Goal: Communication & Community: Participate in discussion

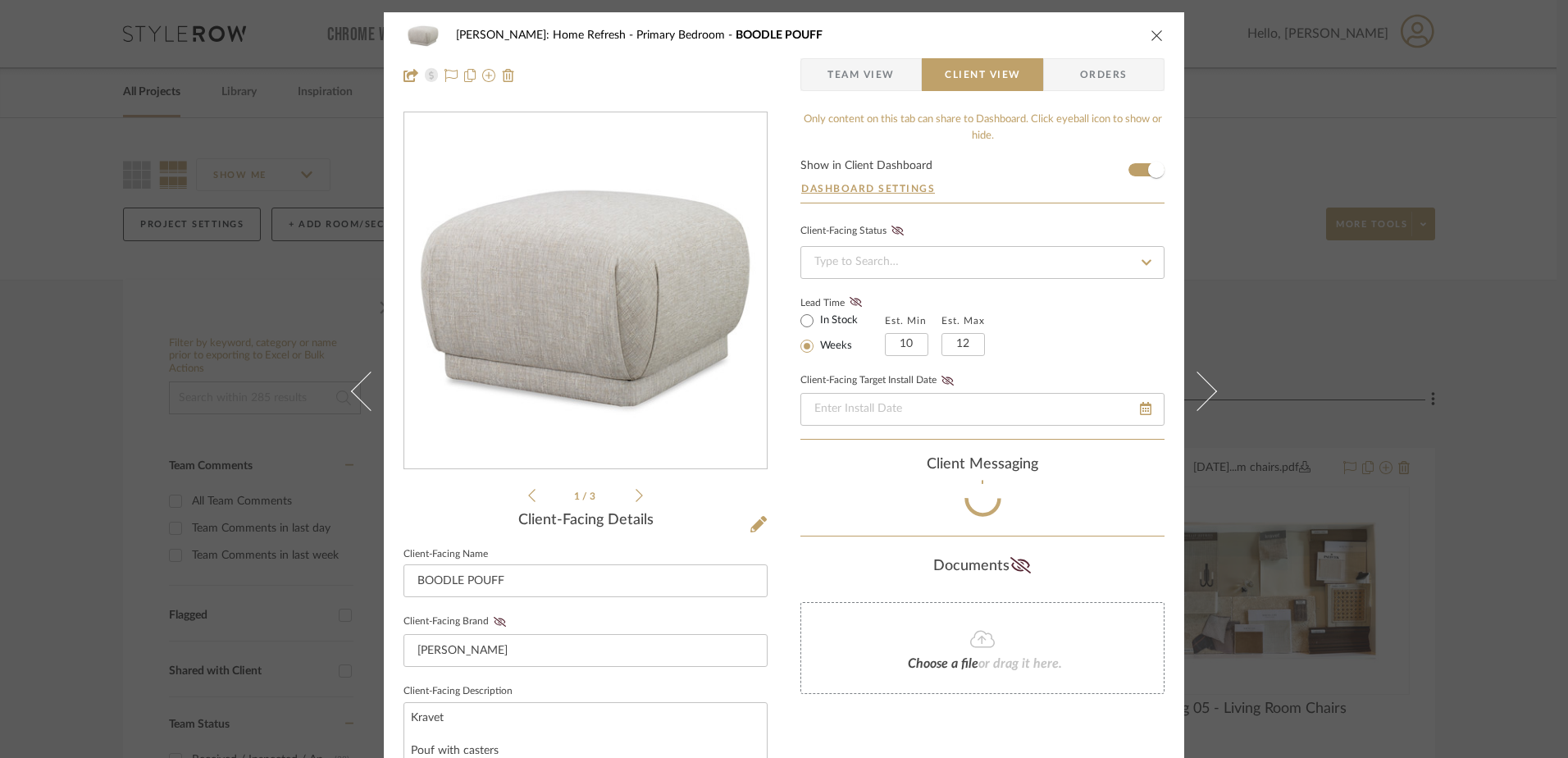
scroll to position [27, 0]
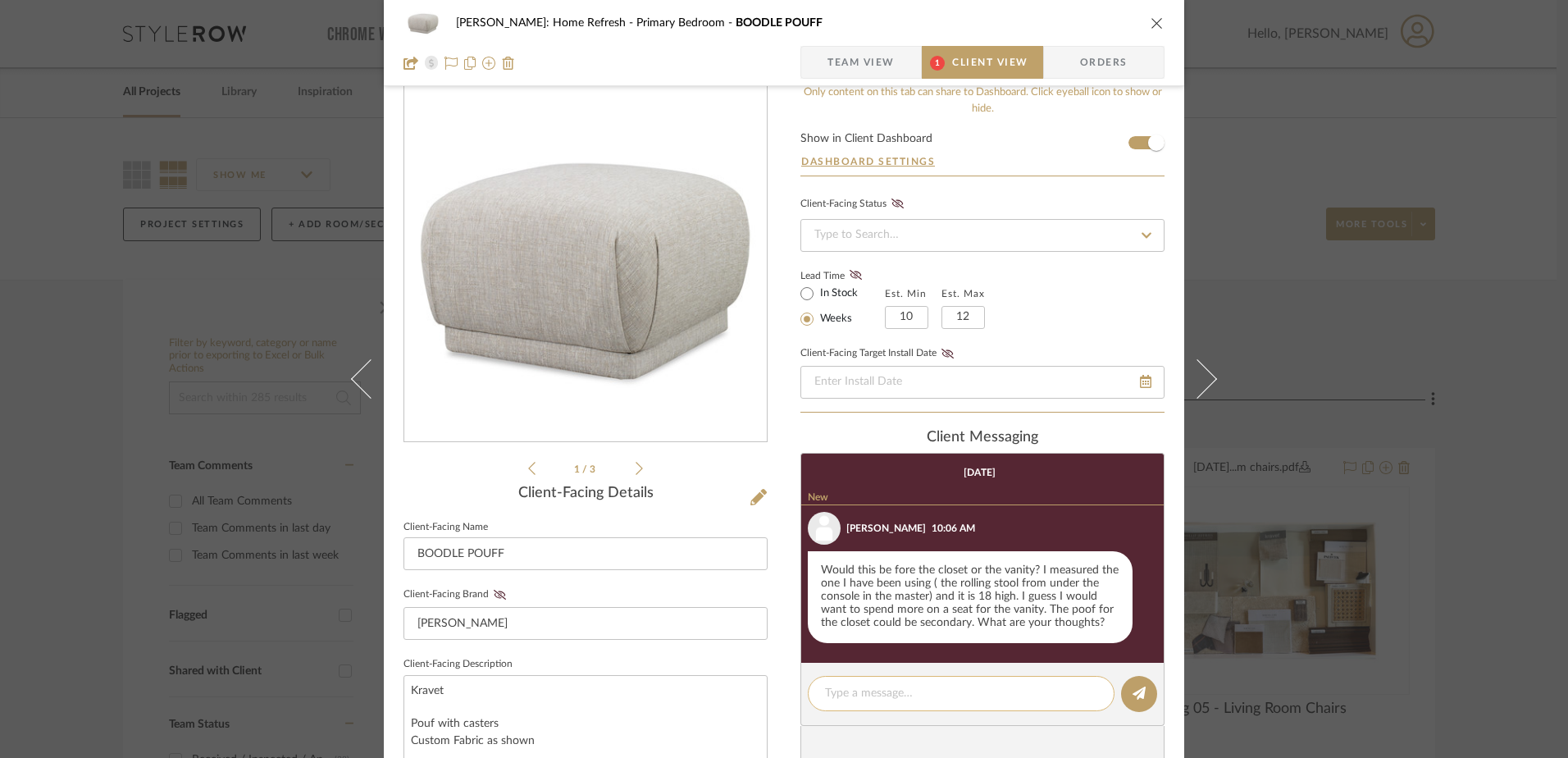
click at [990, 693] on textarea at bounding box center [961, 693] width 272 height 17
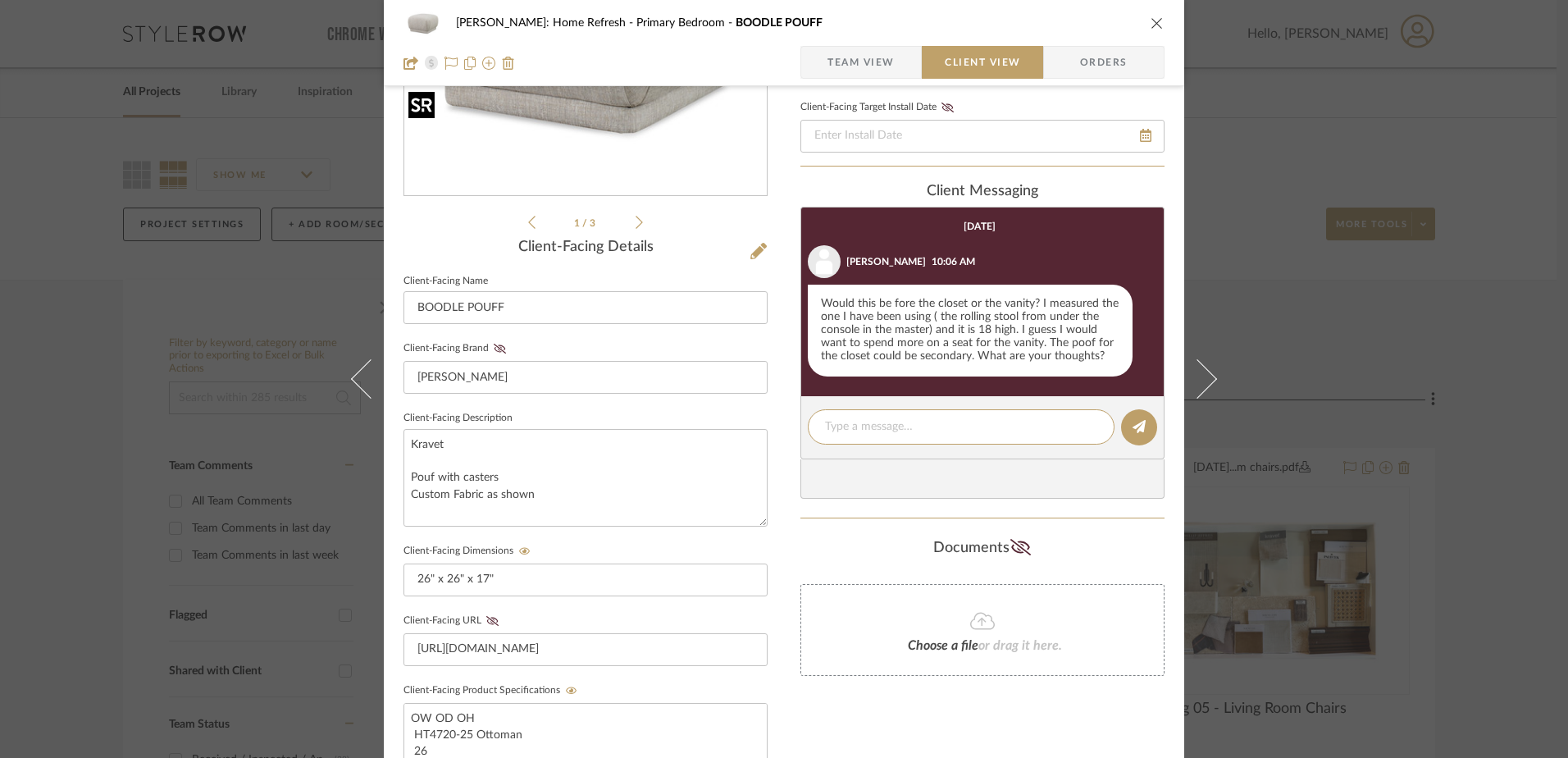
scroll to position [192, 0]
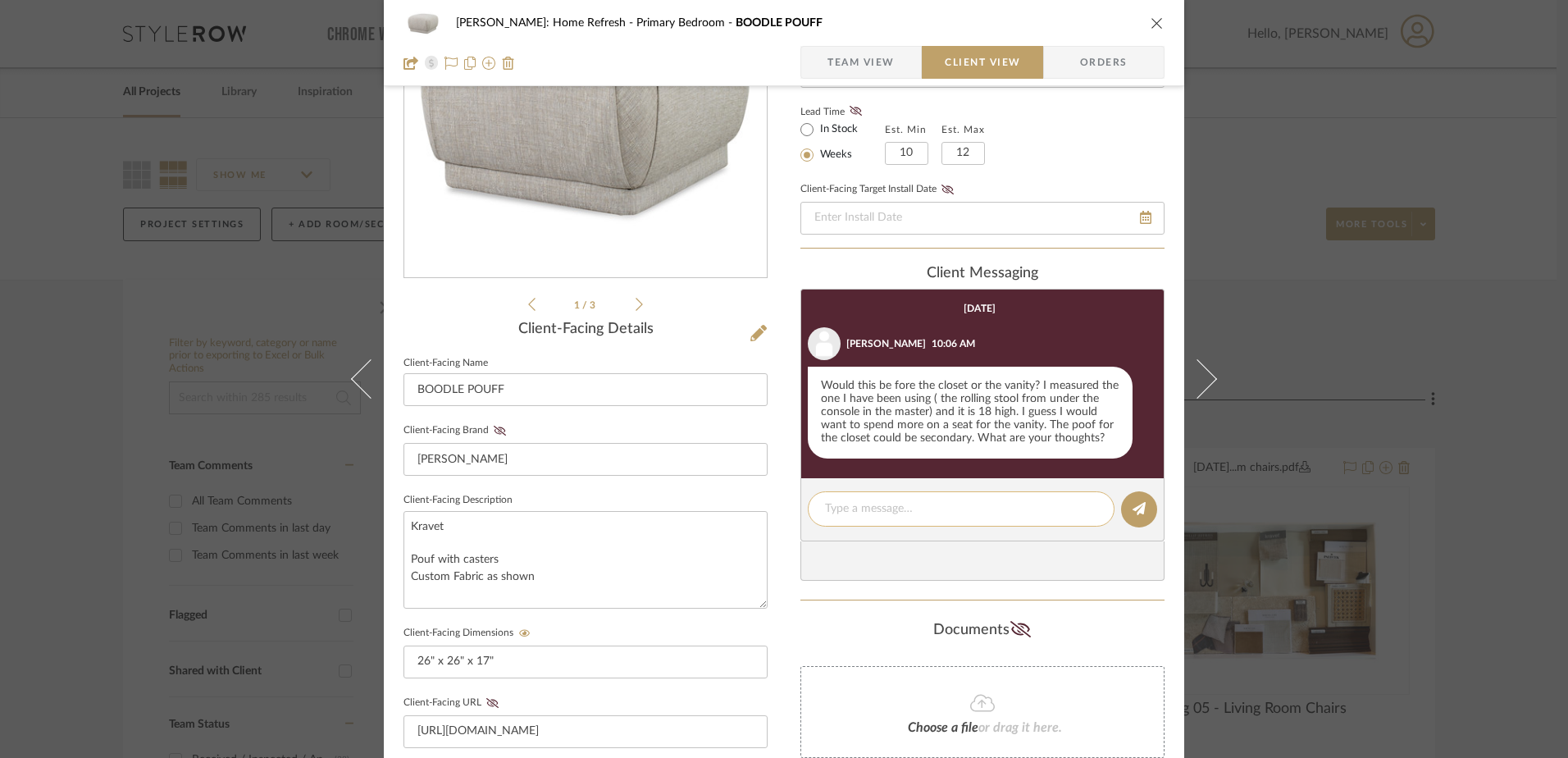
click at [920, 515] on textarea at bounding box center [961, 508] width 272 height 17
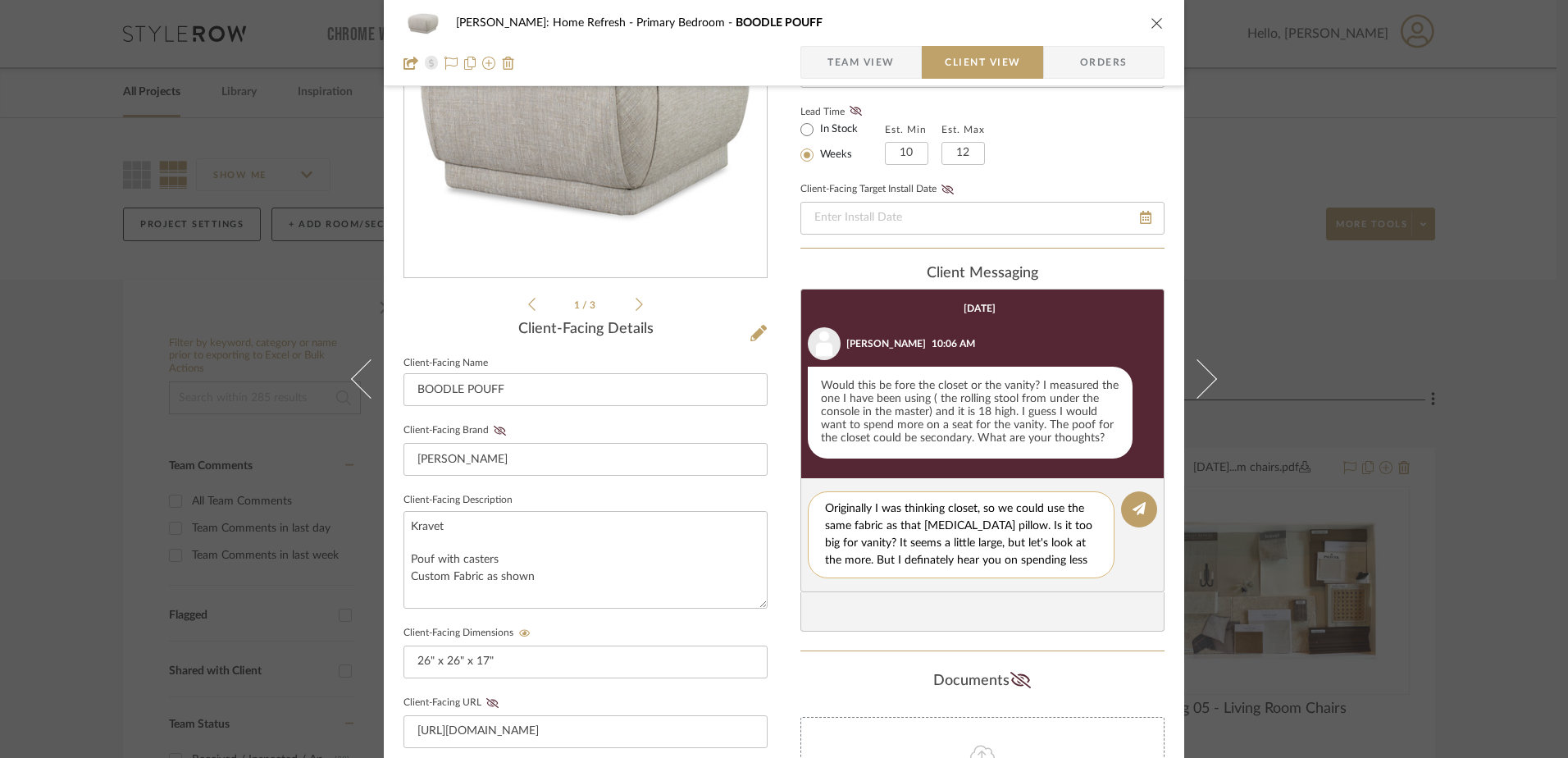
scroll to position [15, 0]
drag, startPoint x: 930, startPoint y: 546, endPoint x: 879, endPoint y: 546, distance: 51.0
click at [879, 546] on textarea "Originally I was thinking closet, so we could use the same fabric as that [MEDI…" at bounding box center [967, 535] width 285 height 69
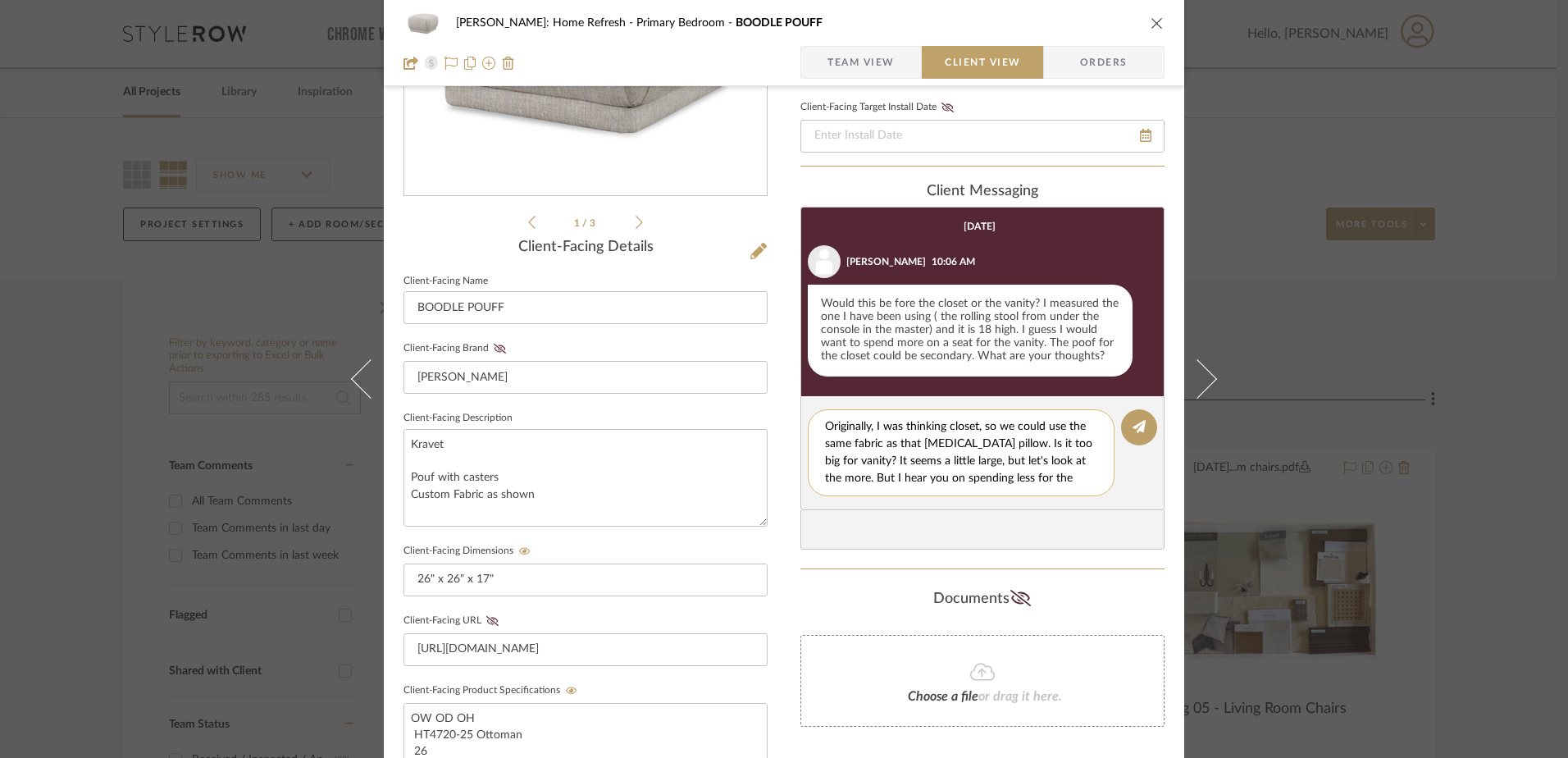
drag, startPoint x: 871, startPoint y: 424, endPoint x: 807, endPoint y: 429, distance: 64.2
click at [808, 429] on div "Originally, I was thinking closet, so we could use the same fabric as that [MED…" at bounding box center [961, 453] width 307 height 87
click at [1005, 477] on textarea "I was thinking closet, so we could use the same fabric as that [MEDICAL_DATA] p…" at bounding box center [961, 453] width 272 height 69
type textarea "I was thinking closet, so we could use the same fabric as that [MEDICAL_DATA] p…"
click at [1136, 431] on icon at bounding box center [1139, 427] width 13 height 13
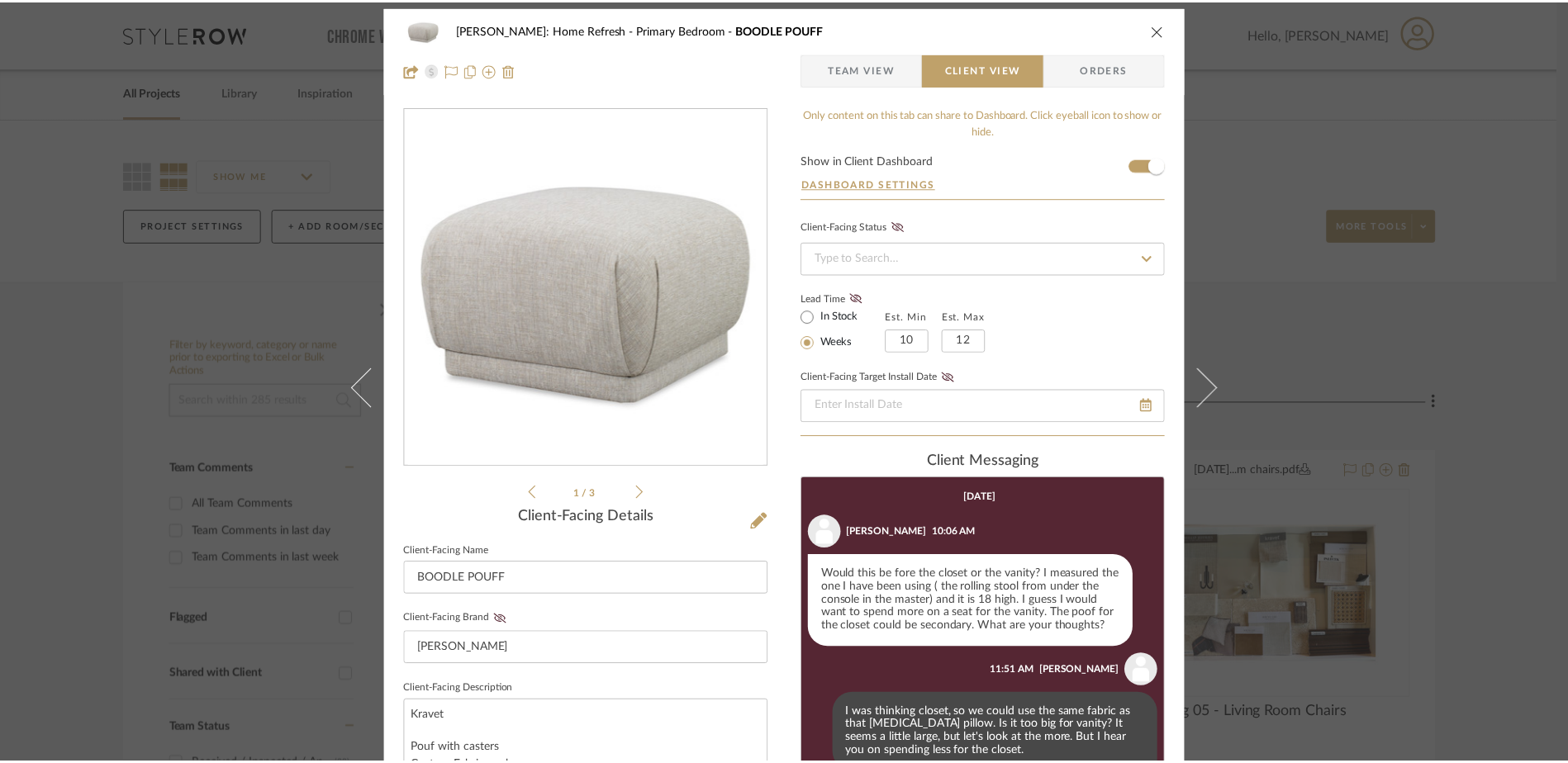
scroll to position [0, 0]
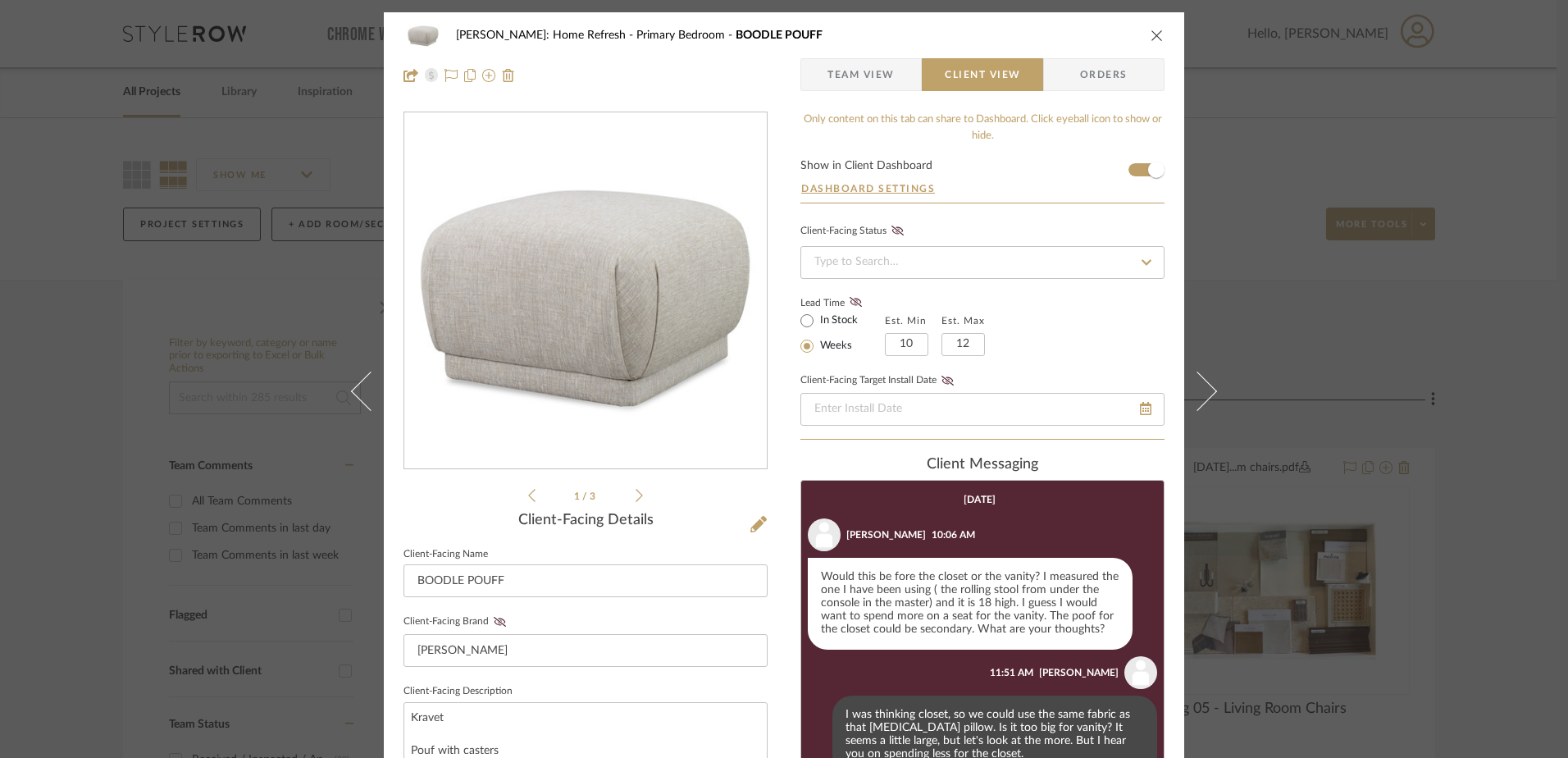
click at [1151, 38] on icon "close" at bounding box center [1157, 35] width 13 height 13
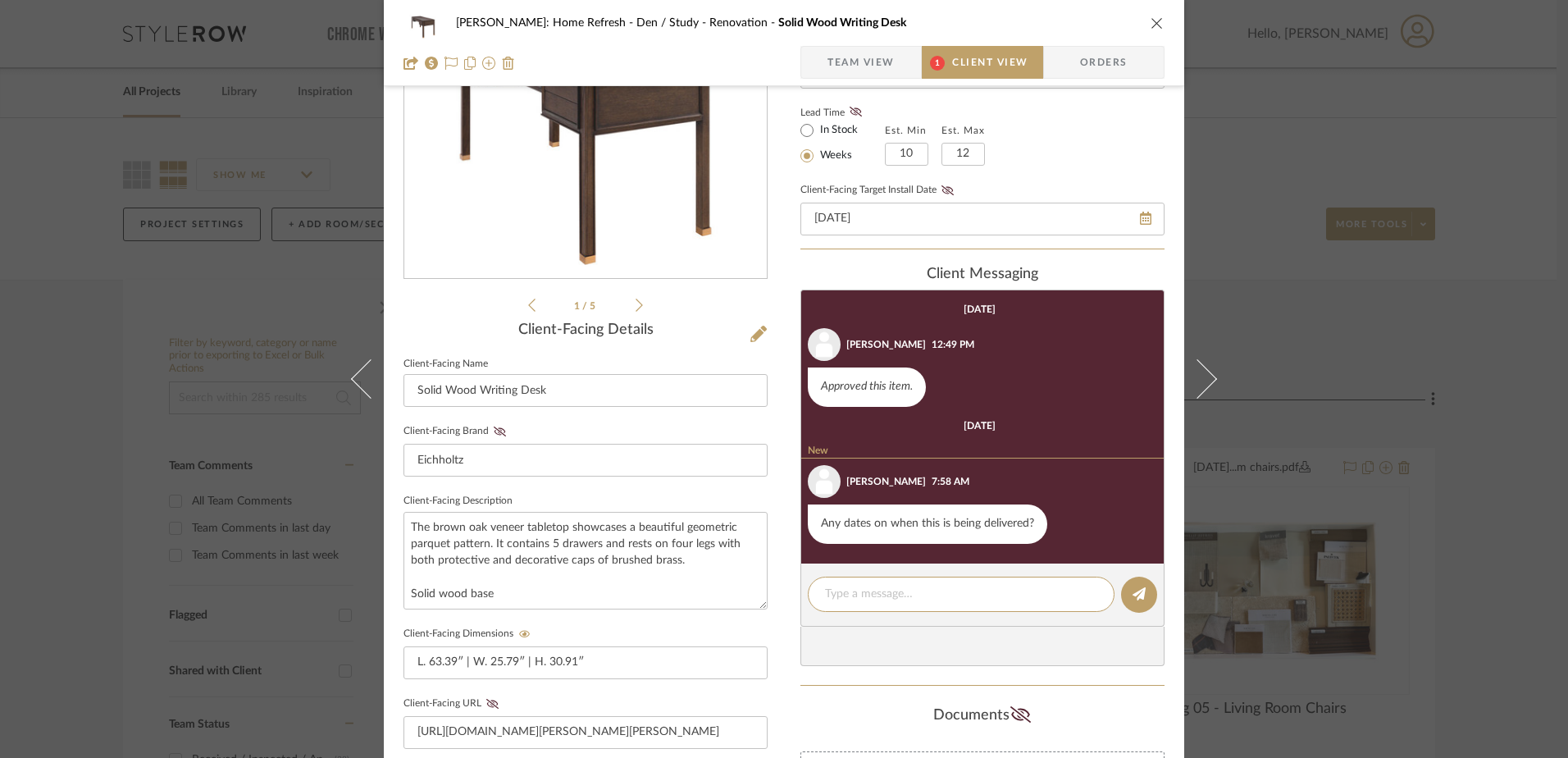
scroll to position [115, 0]
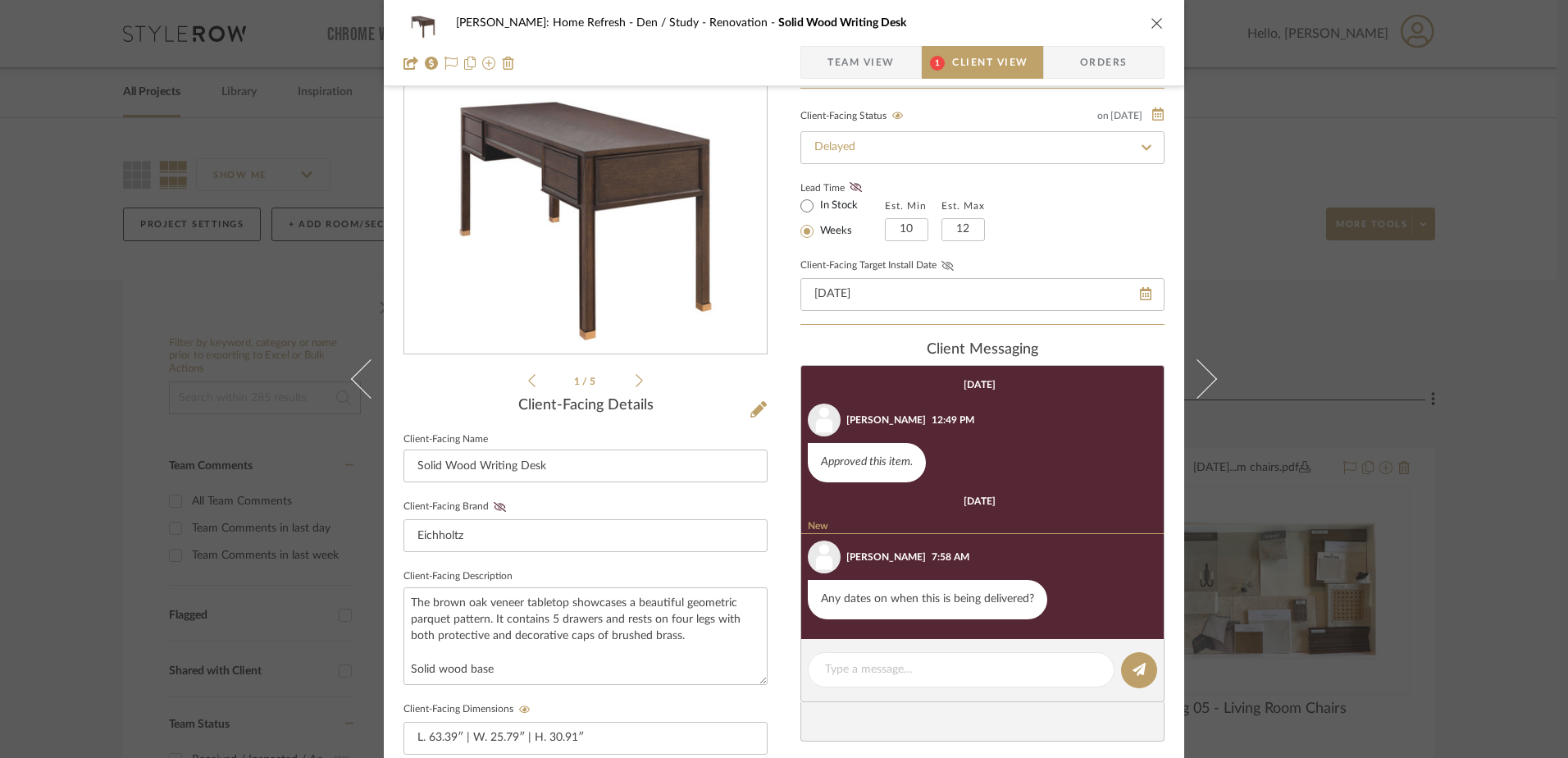
click at [941, 261] on icon at bounding box center [947, 265] width 13 height 10
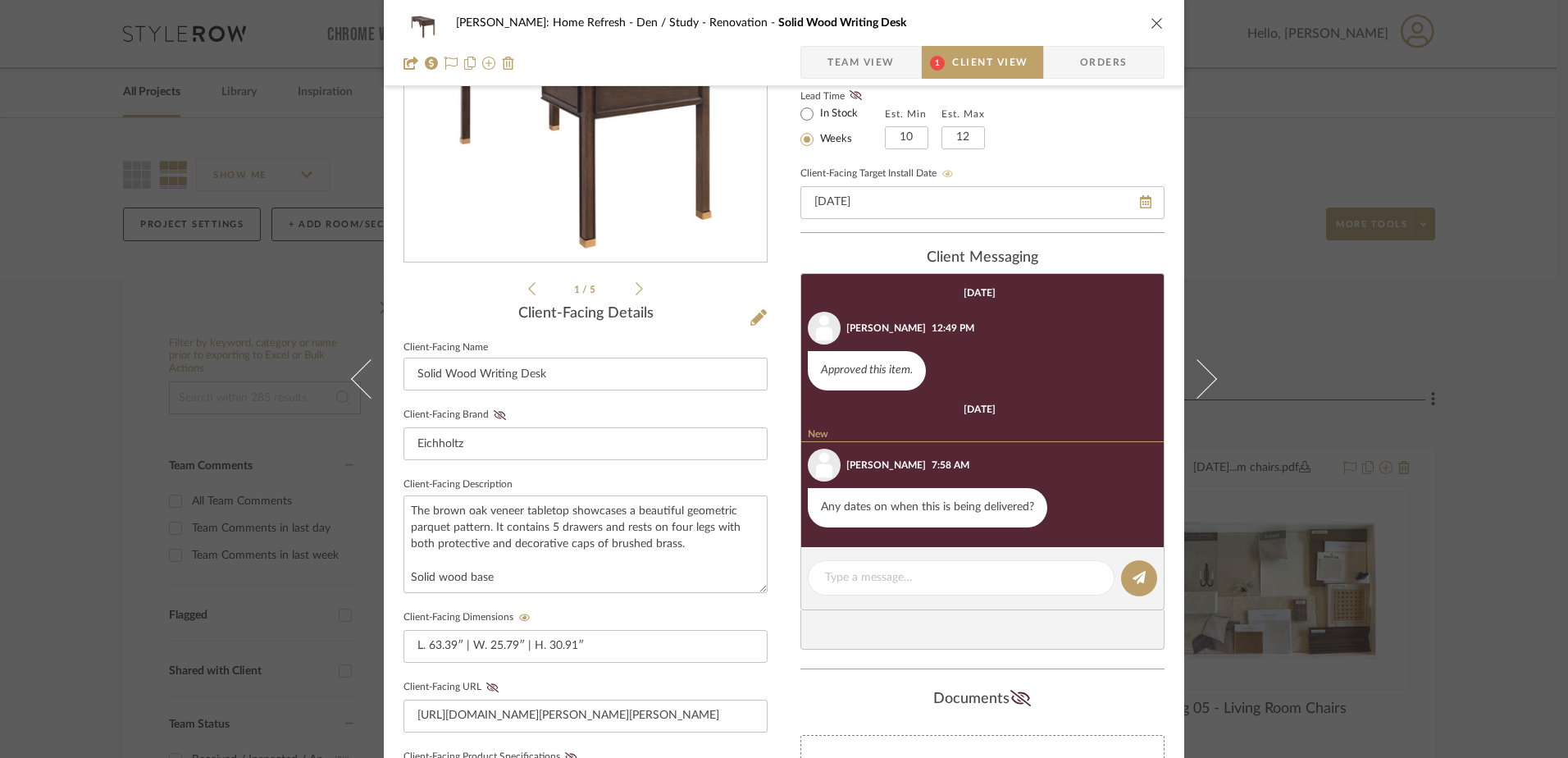
scroll to position [361, 0]
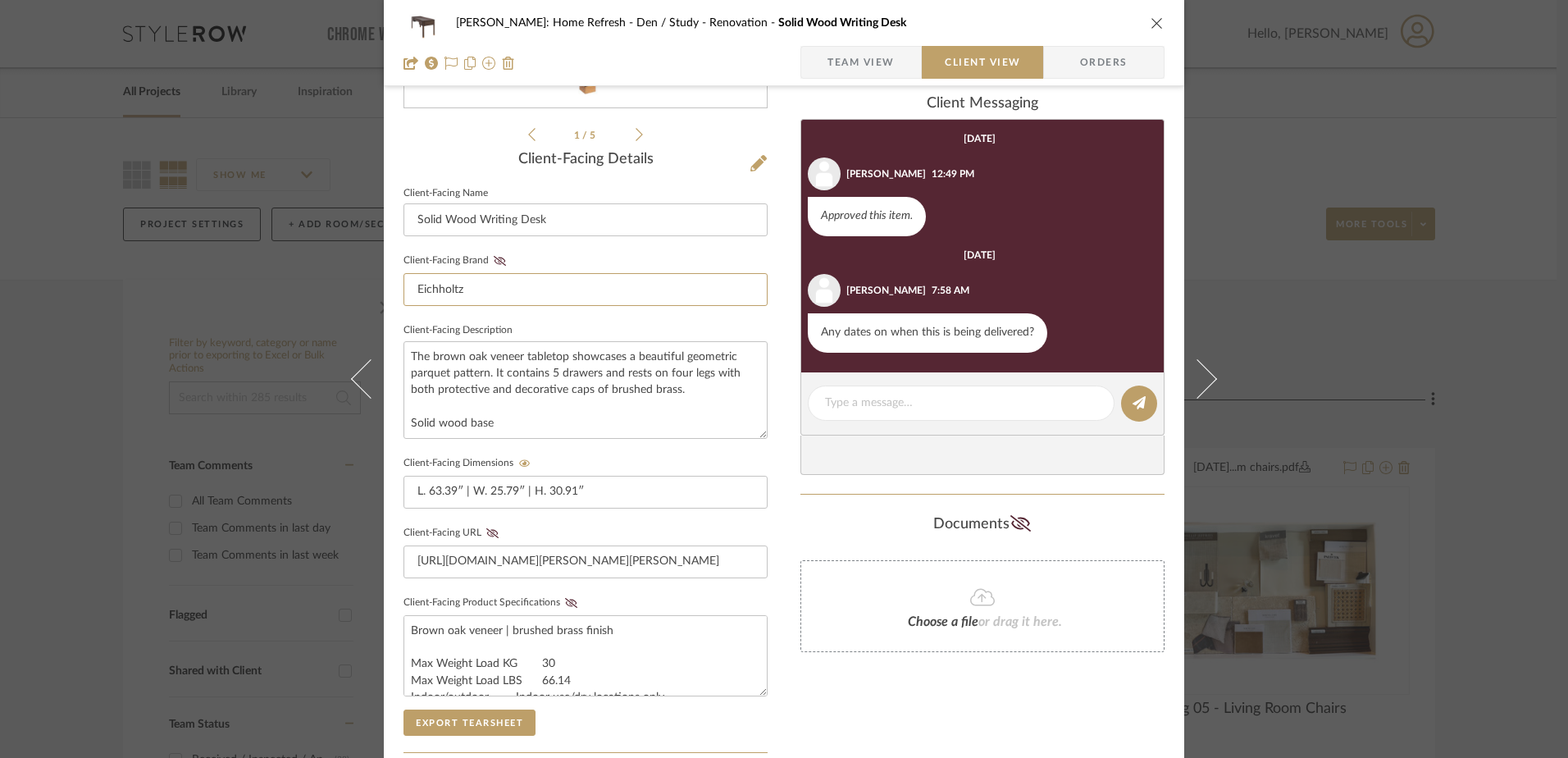
drag, startPoint x: 468, startPoint y: 288, endPoint x: 396, endPoint y: 282, distance: 72.2
click at [396, 282] on div "Hines: Home Refresh Den / Study - Renovation Solid Wood Writing Desk Team View …" at bounding box center [784, 334] width 800 height 1365
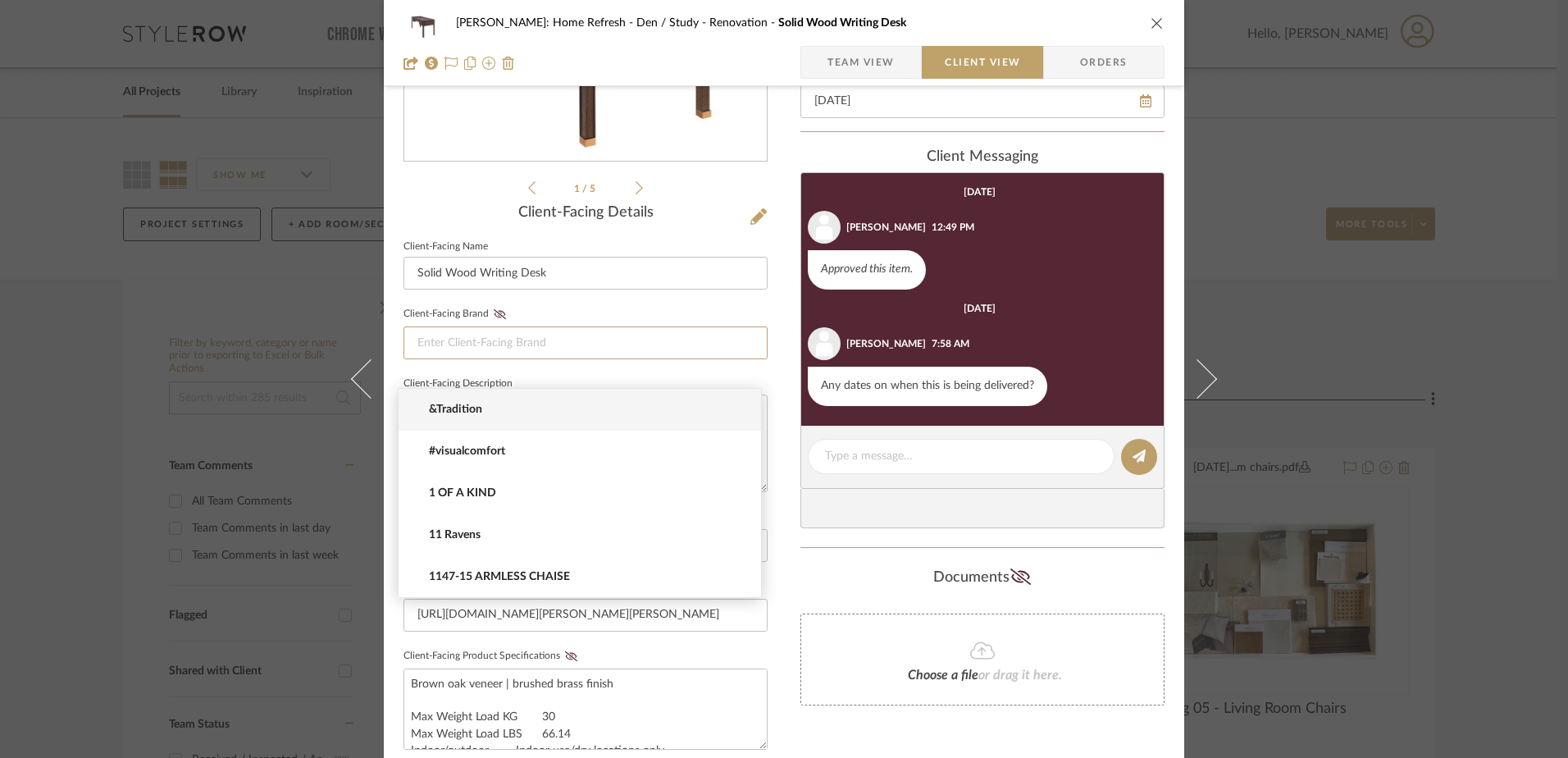
scroll to position [279, 0]
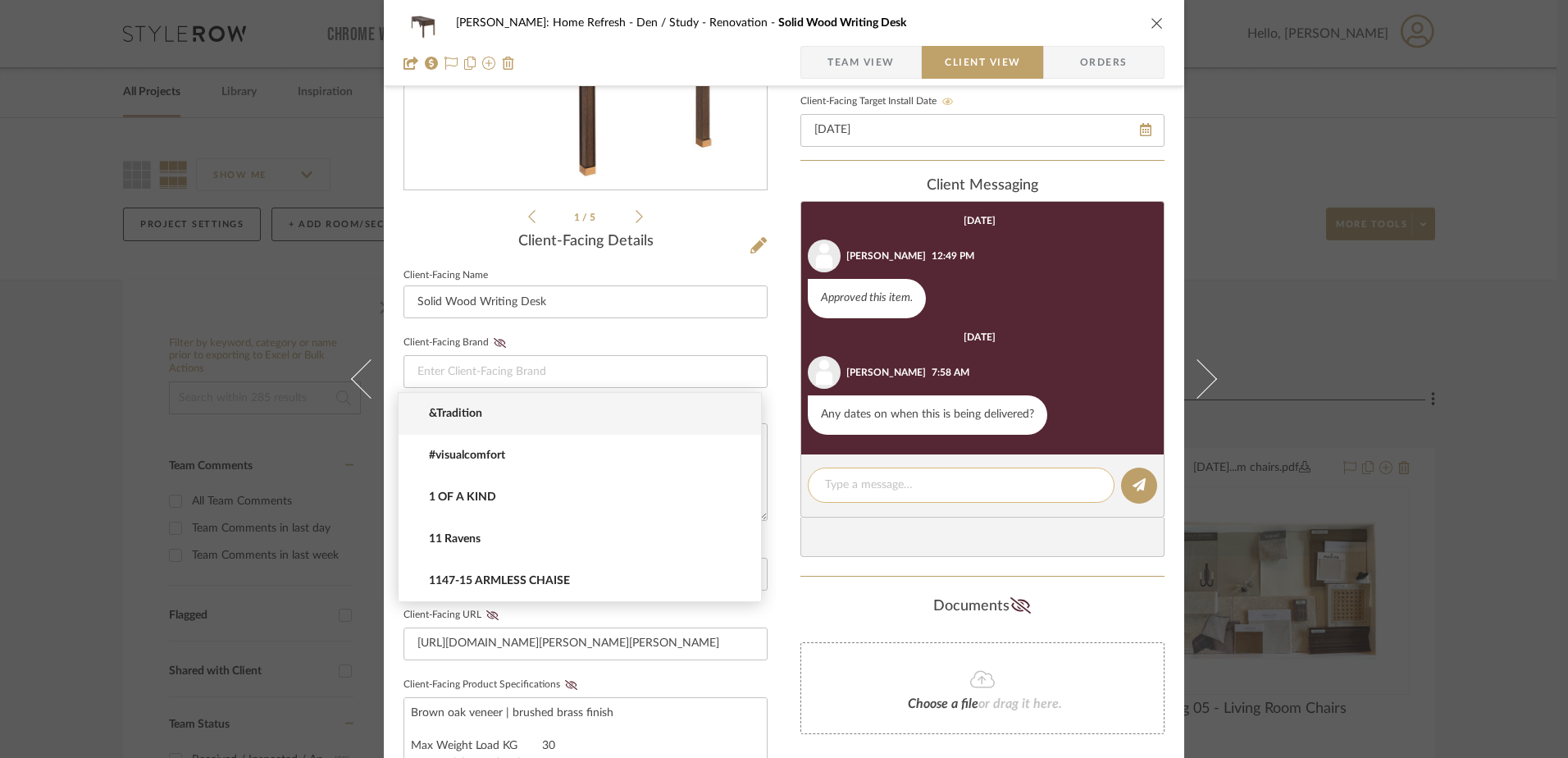
click at [1009, 484] on textarea at bounding box center [961, 485] width 272 height 17
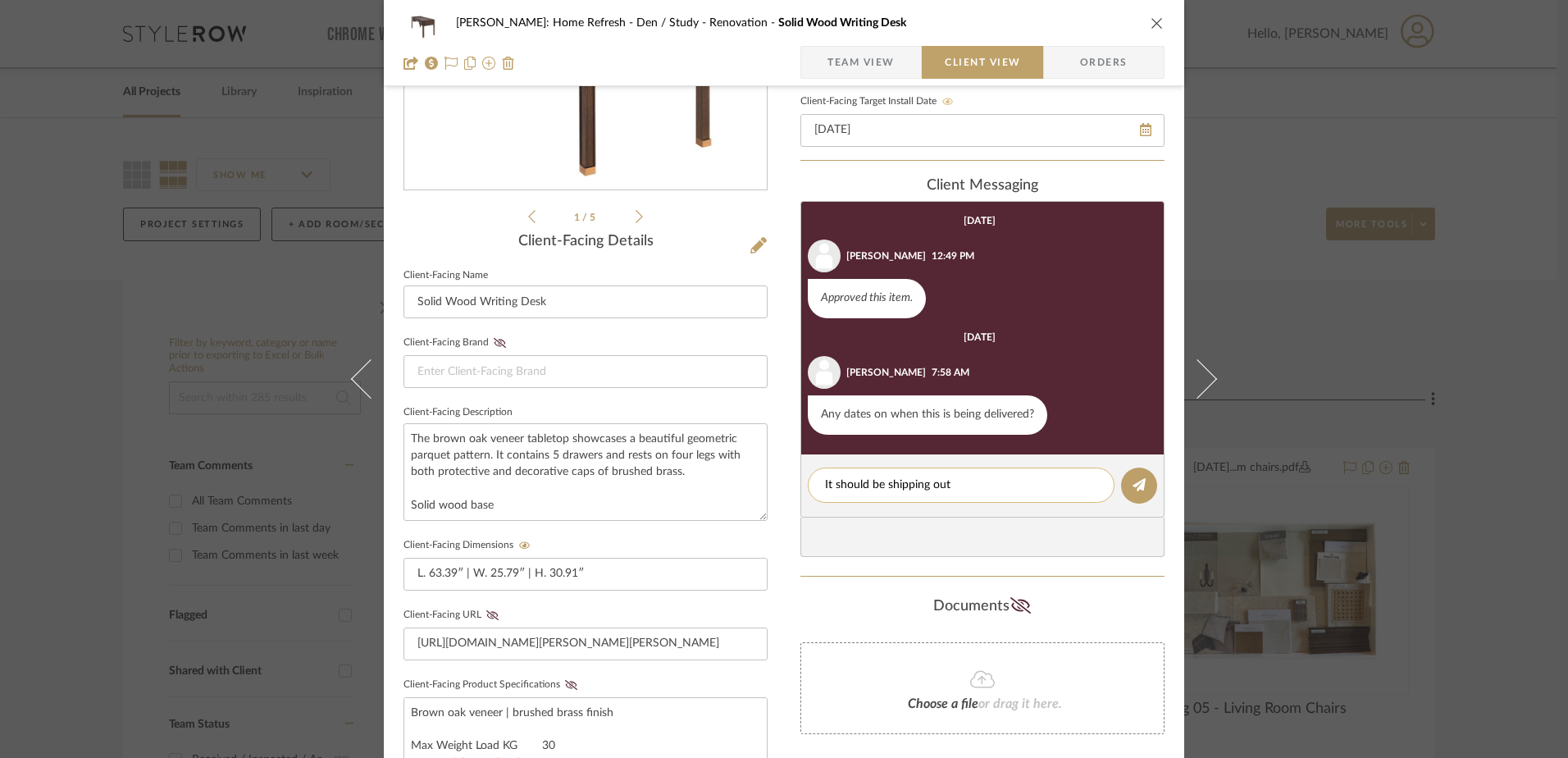
drag, startPoint x: 968, startPoint y: 489, endPoint x: 814, endPoint y: 489, distance: 154.0
click at [814, 489] on div "It should be shipping out" at bounding box center [961, 485] width 307 height 35
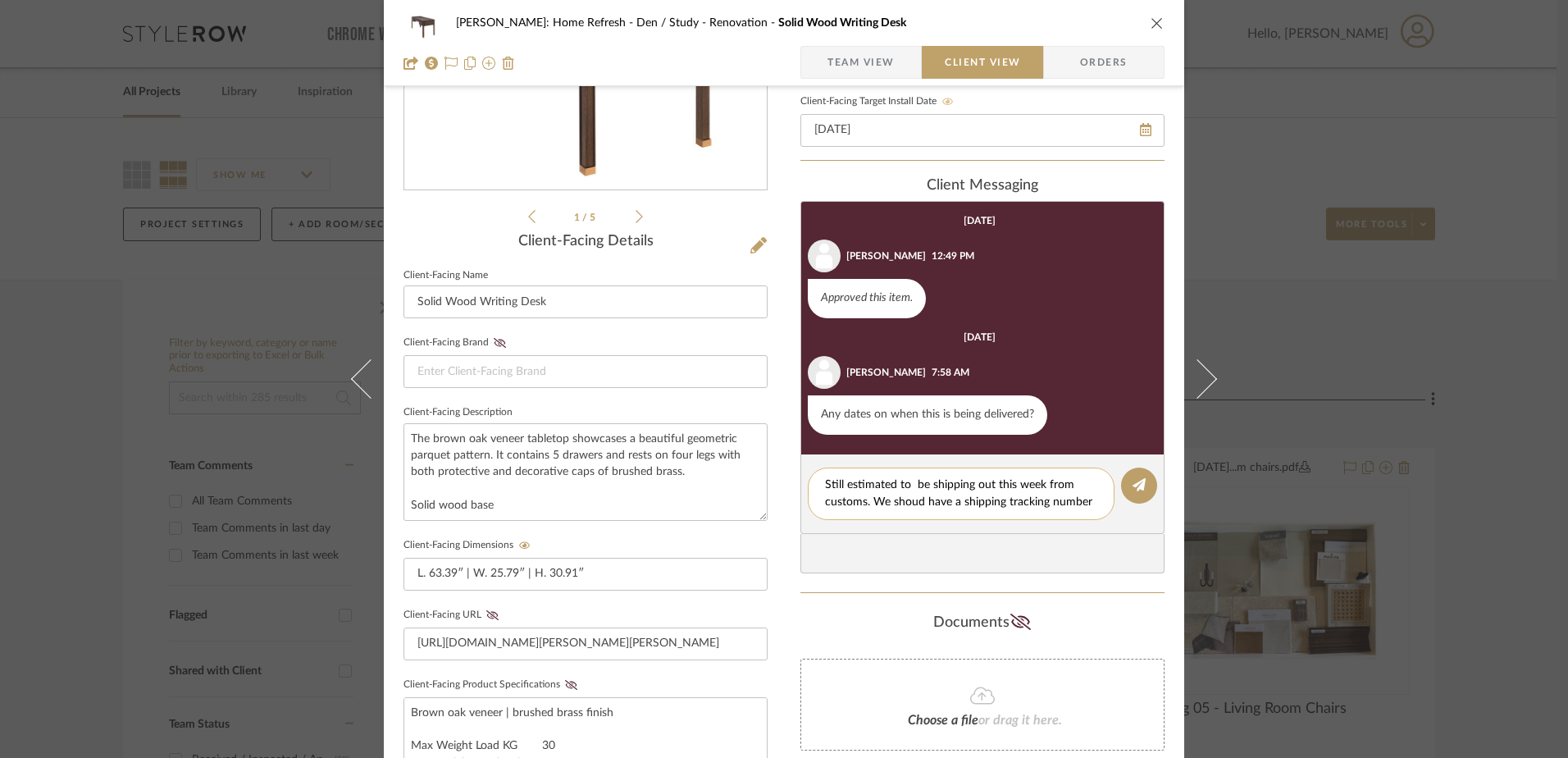
scroll to position [0, 0]
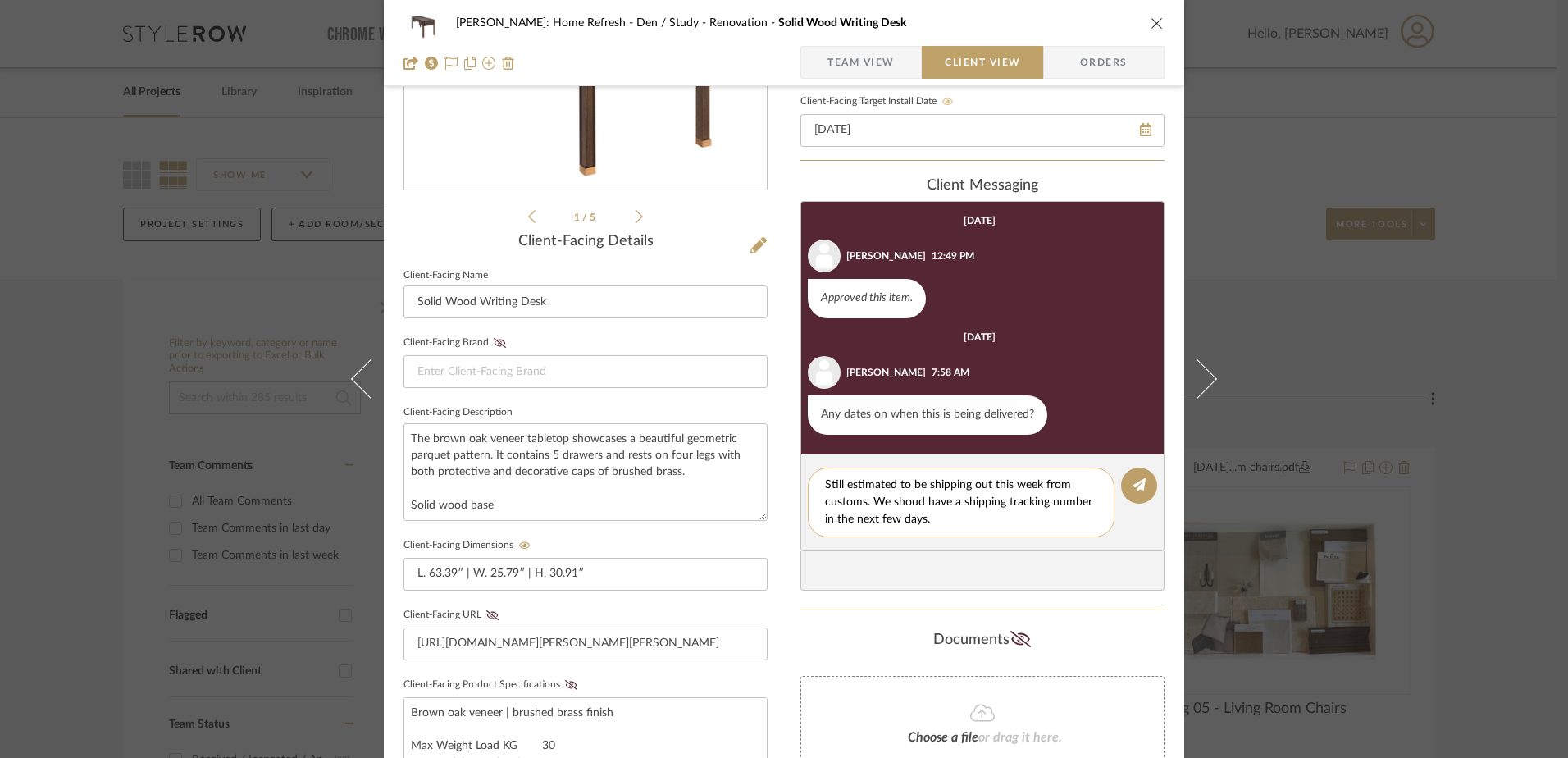
click at [891, 494] on textarea "Still estimated to be shipping out this week from customs. We shoud have a ship…" at bounding box center [961, 502] width 272 height 52
type textarea "Still estimated to be shipping out this week from customs. We should have a shi…"
click at [1122, 483] on button at bounding box center [1139, 486] width 36 height 36
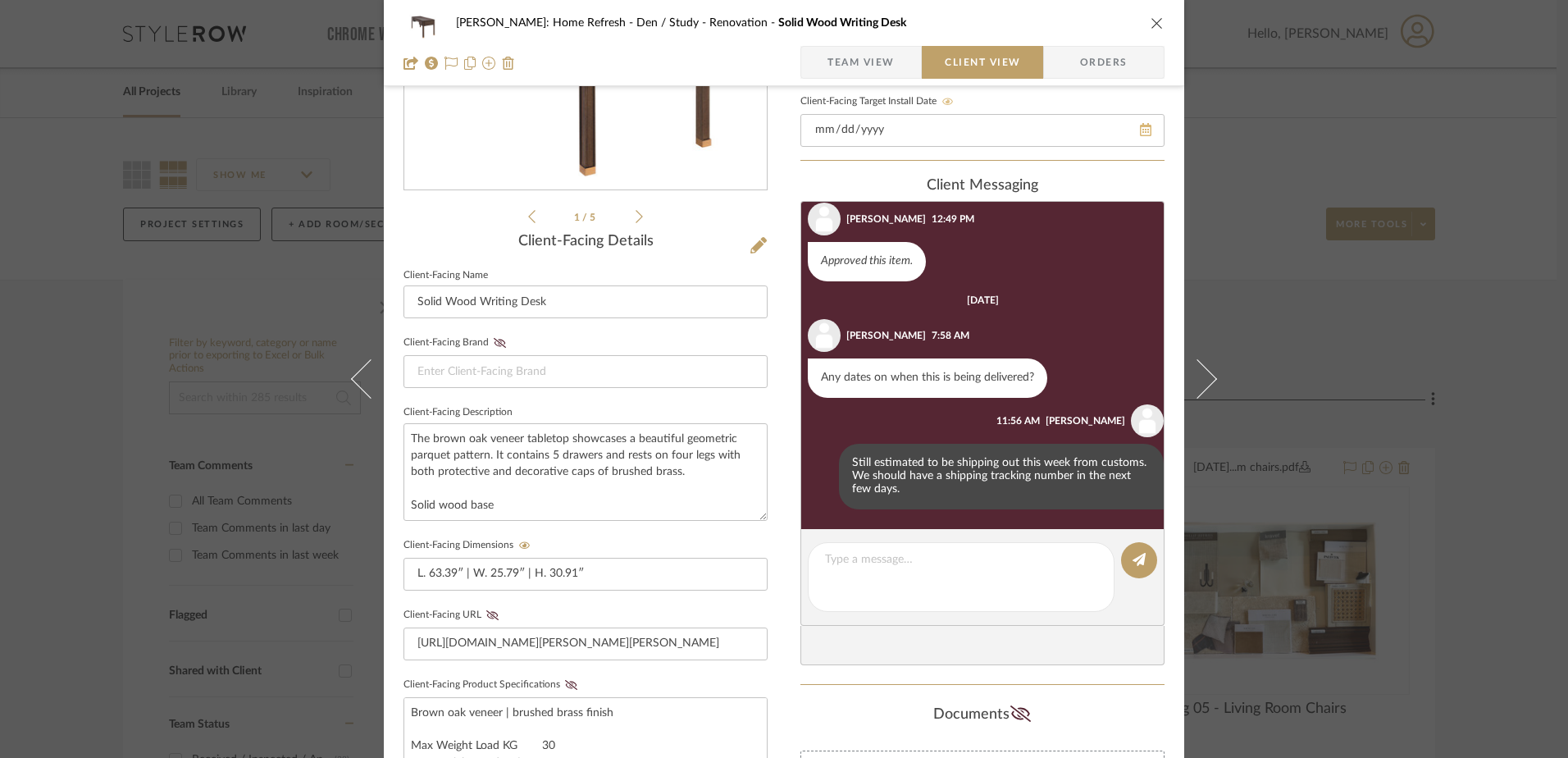
click at [1141, 131] on div "10/10/2025" at bounding box center [982, 131] width 364 height 33
click at [1120, 135] on icon at bounding box center [1123, 130] width 12 height 13
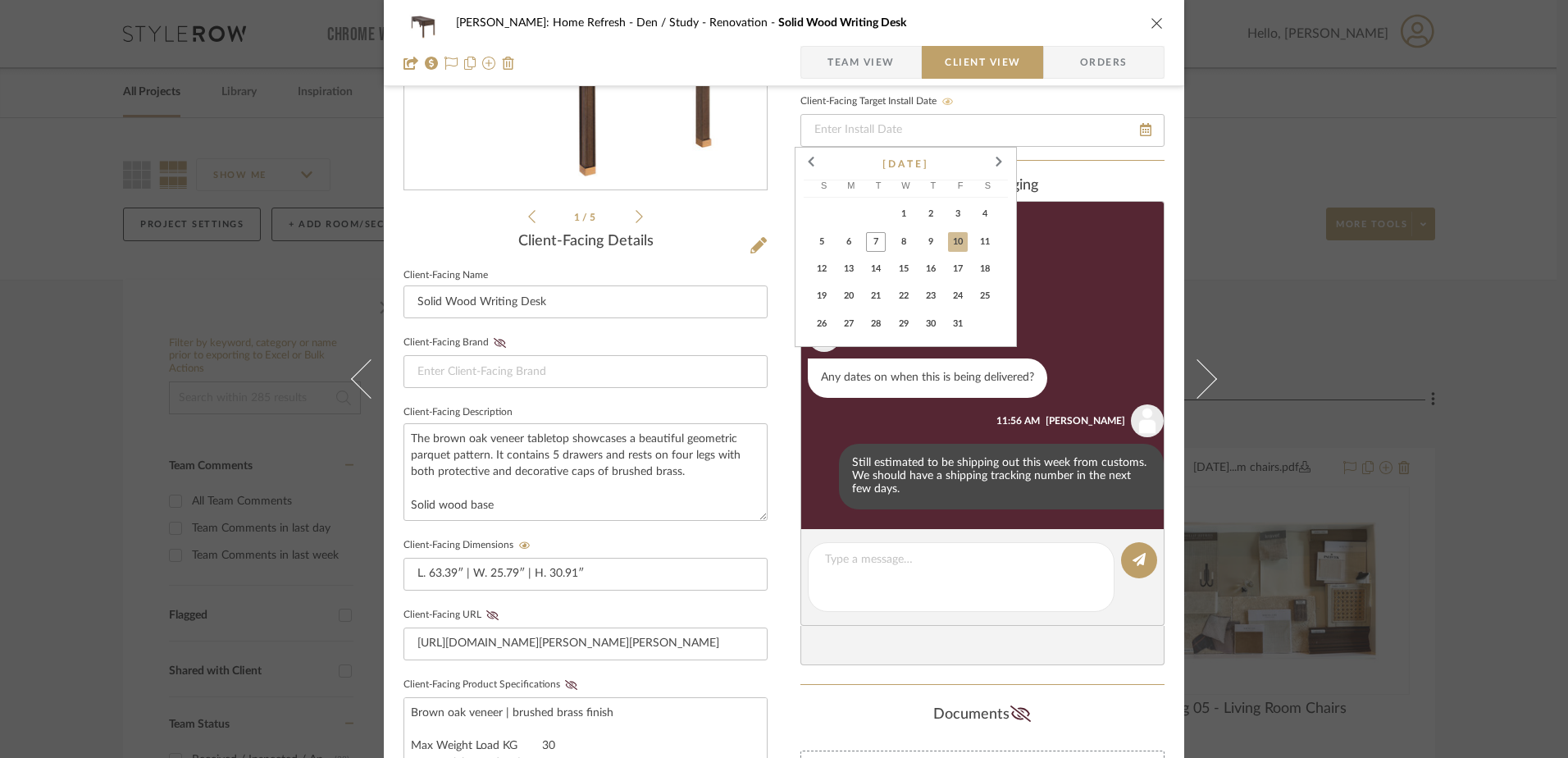
click at [956, 295] on span "24" at bounding box center [958, 296] width 20 height 20
type input "10/24/2025"
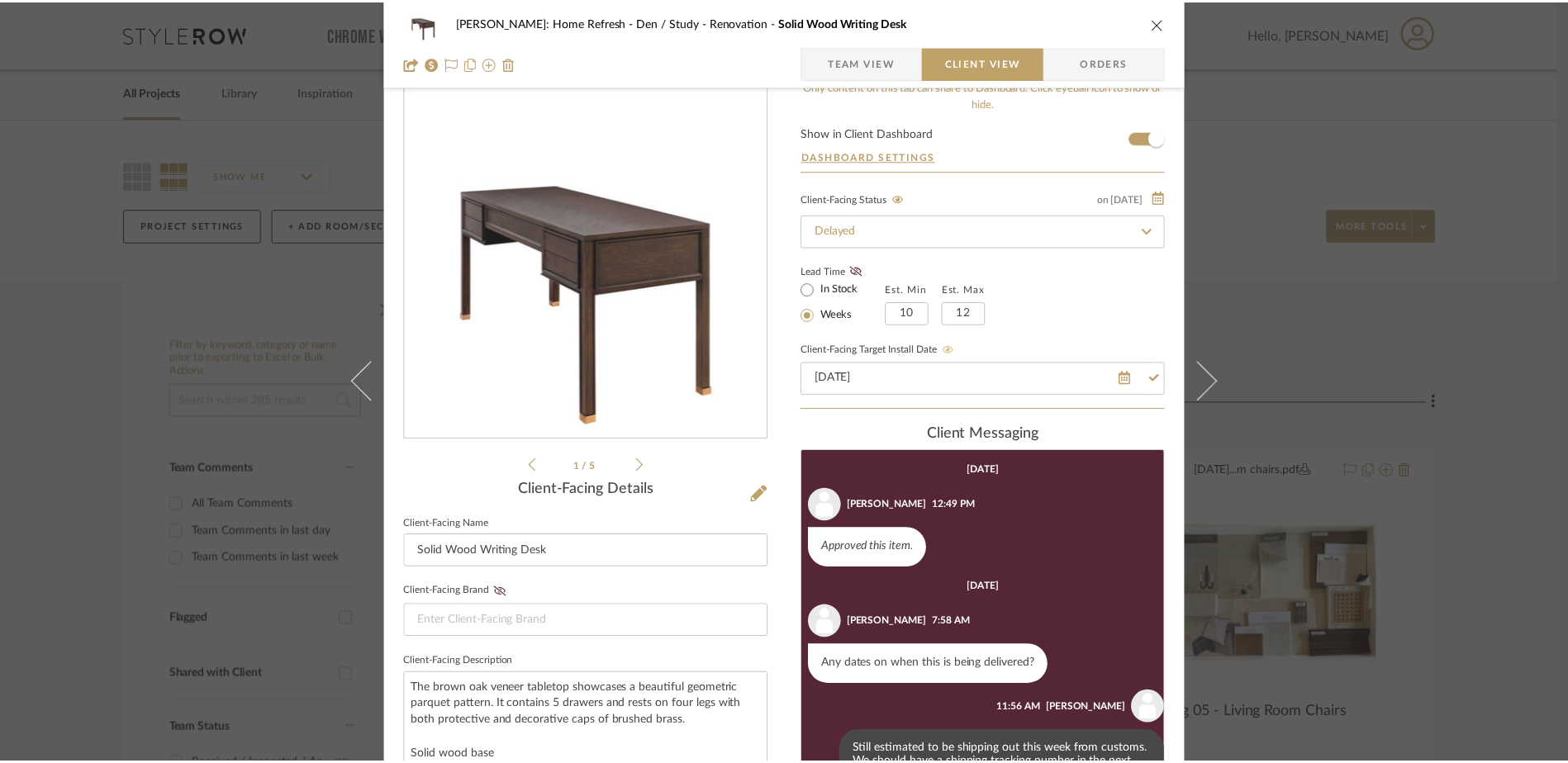
scroll to position [0, 0]
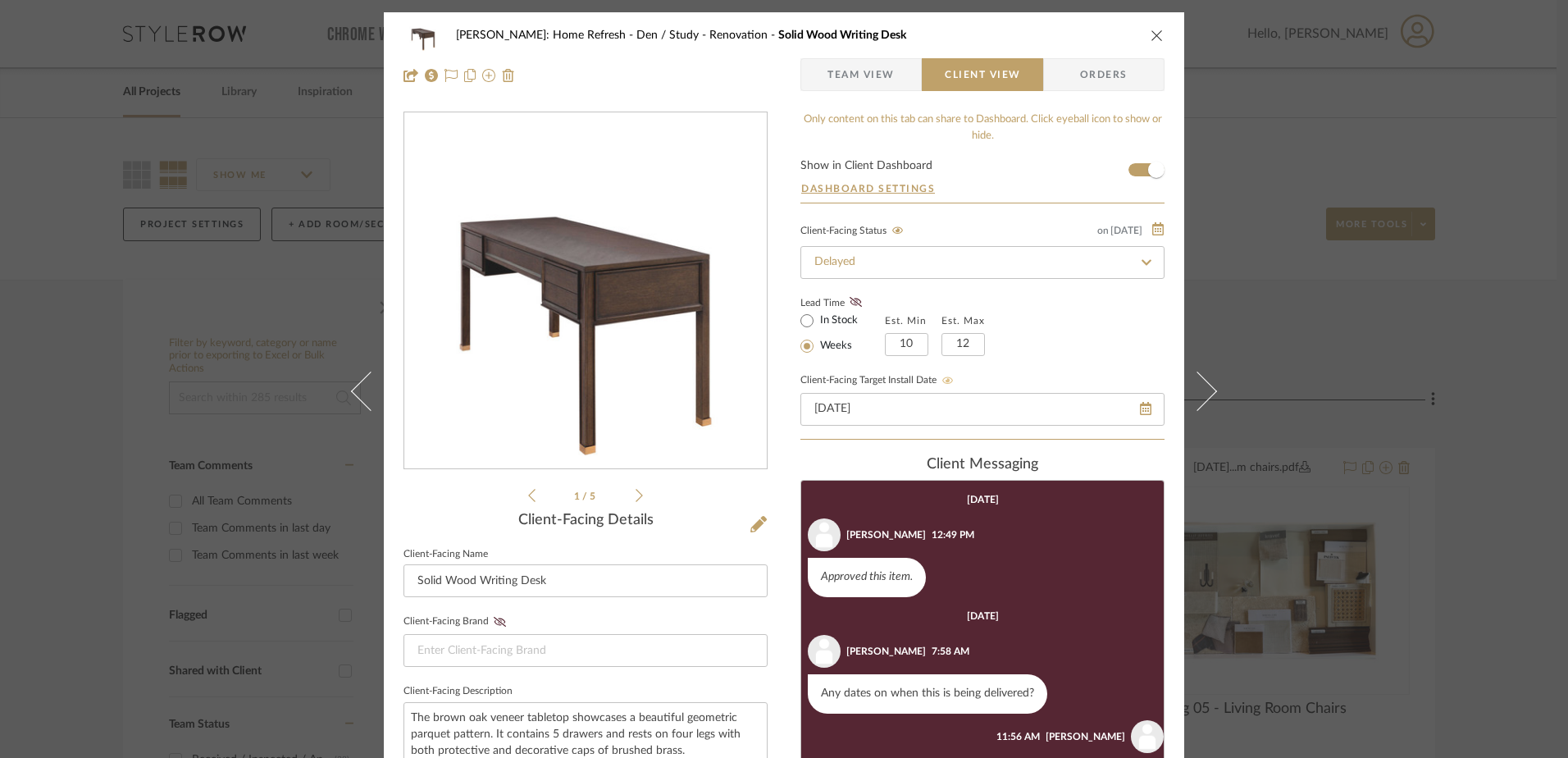
click at [1151, 35] on icon "close" at bounding box center [1157, 35] width 13 height 13
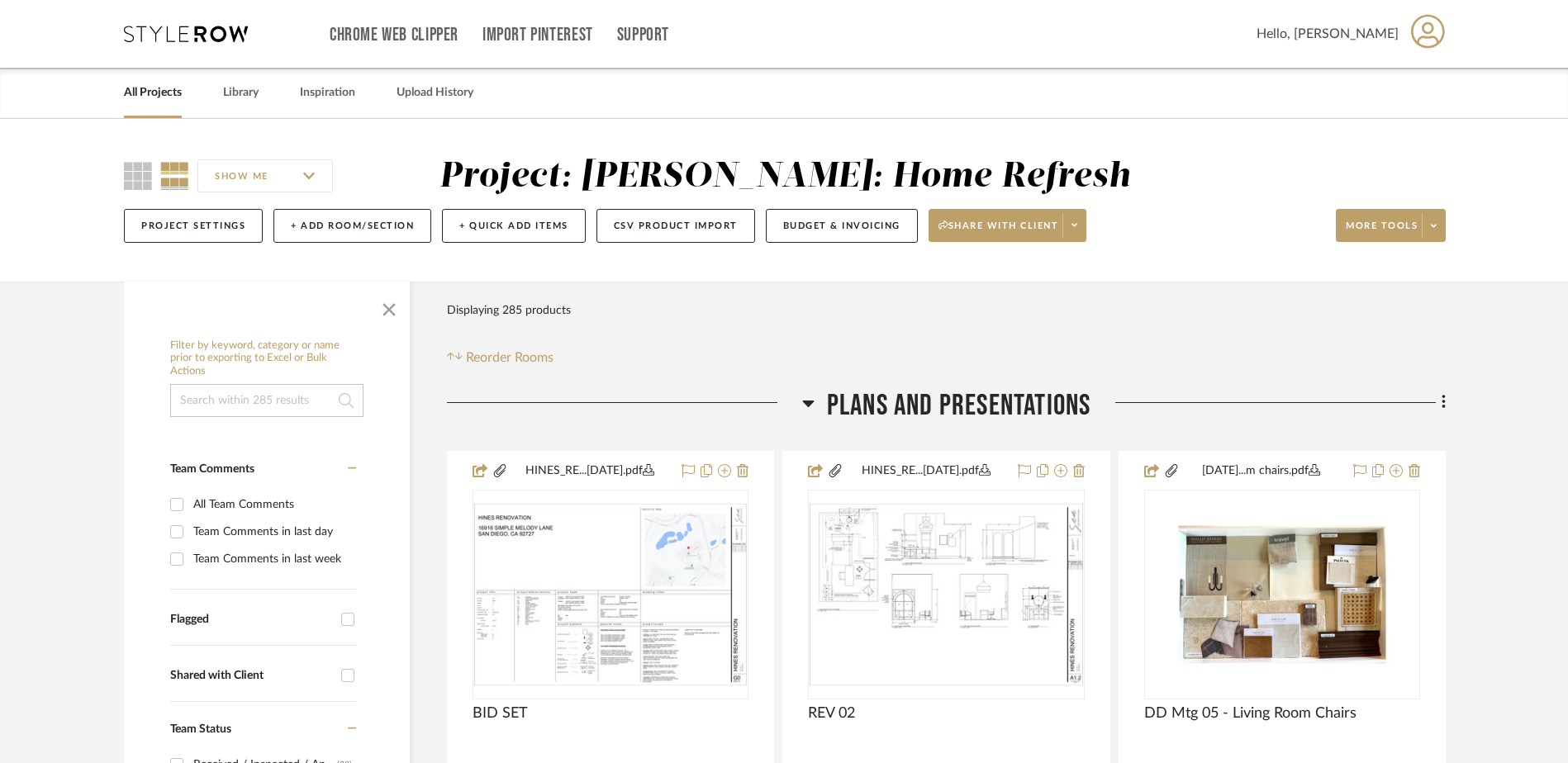
click at [1408, 352] on div "Filter Products Displaying 285 products Reorder Rooms" at bounding box center [946, 331] width 998 height 73
